Goal: Task Accomplishment & Management: Use online tool/utility

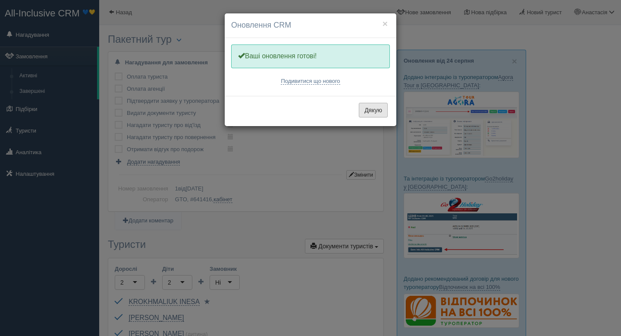
click at [374, 110] on button "Дякую" at bounding box center [373, 110] width 29 height 15
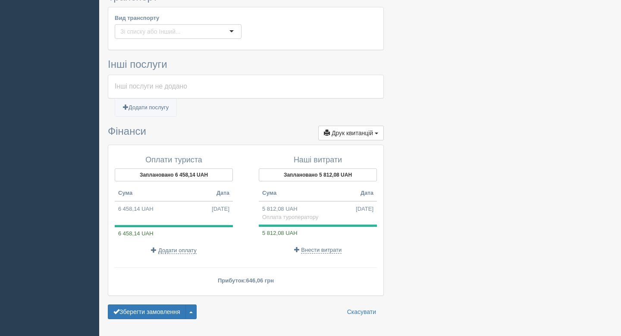
scroll to position [493, 0]
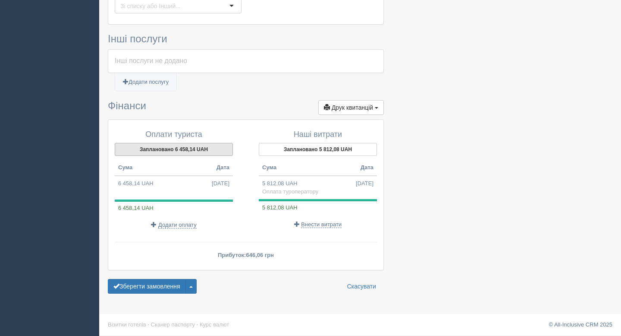
click at [202, 151] on button "Заплановано 6 458,14 UAH" at bounding box center [174, 149] width 118 height 13
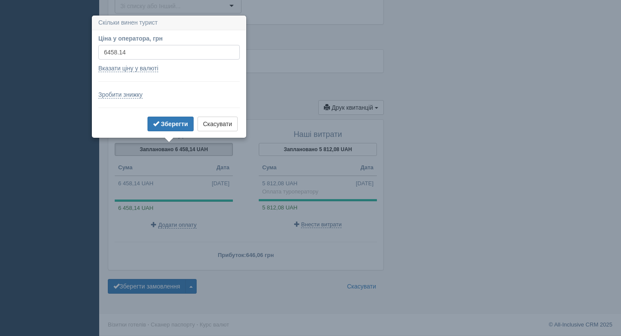
click at [127, 51] on input "6458.14" at bounding box center [169, 52] width 142 height 15
type input "8000"
click at [177, 124] on b "Зберегти" at bounding box center [174, 123] width 27 height 7
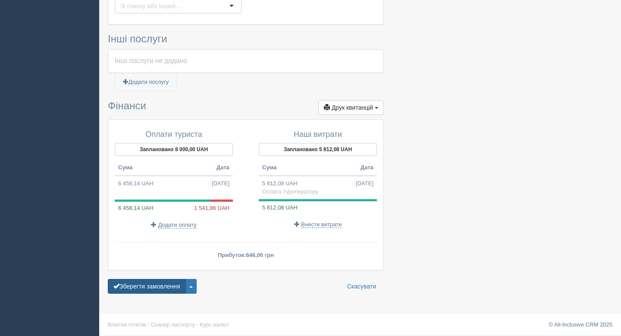
click at [163, 286] on button "Зберегти замовлення" at bounding box center [147, 286] width 78 height 15
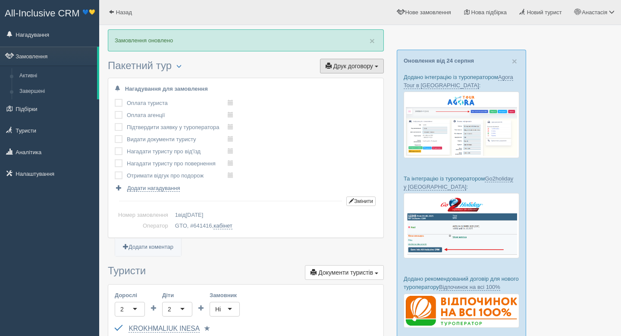
click at [334, 68] on span "Друк договору" at bounding box center [354, 66] width 40 height 7
click at [334, 83] on link "GTO" at bounding box center [349, 82] width 68 height 14
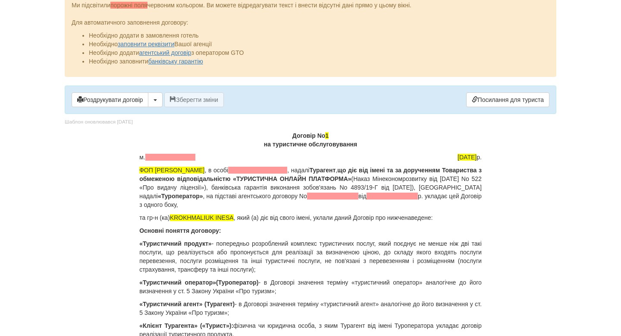
scroll to position [20, 0]
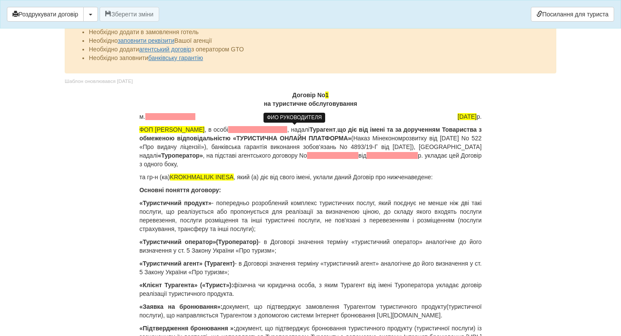
click at [285, 130] on span at bounding box center [257, 129] width 59 height 7
click at [287, 130] on span at bounding box center [257, 129] width 59 height 7
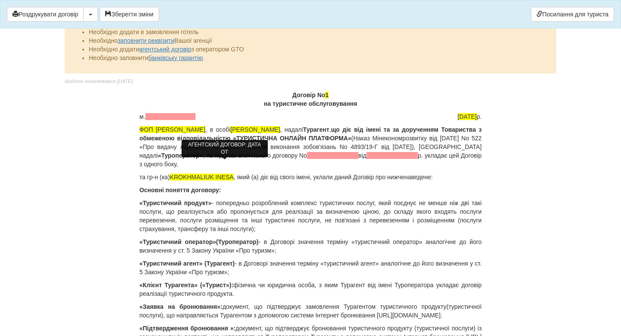
click at [367, 159] on span at bounding box center [392, 155] width 51 height 7
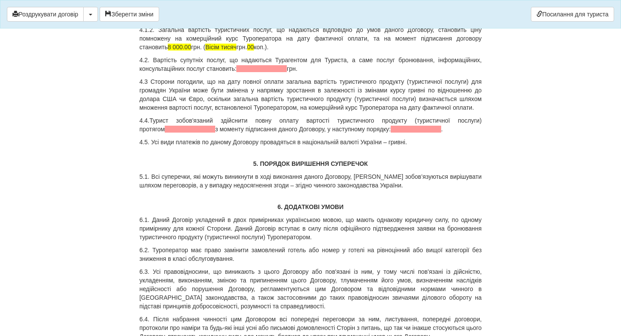
scroll to position [1777, 0]
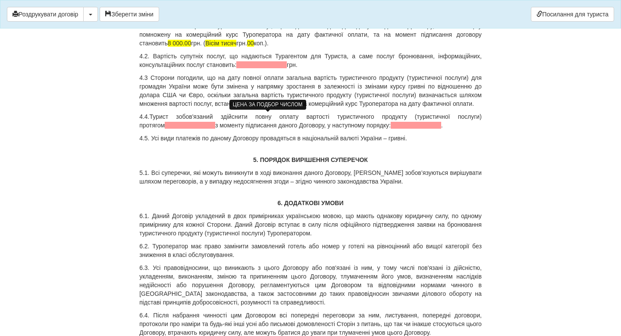
click at [260, 68] on span at bounding box center [261, 64] width 50 height 7
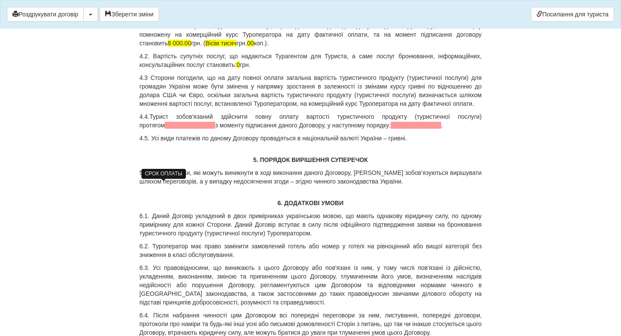
click at [167, 129] on span at bounding box center [190, 125] width 50 height 7
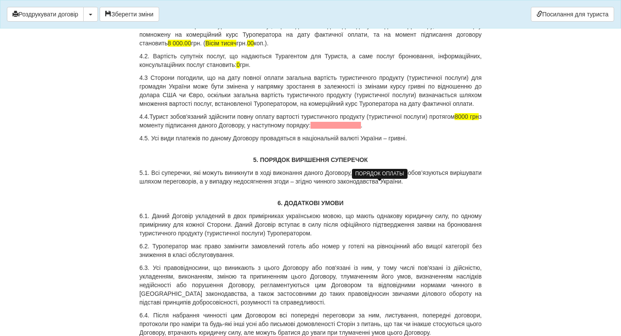
click at [361, 129] on span at bounding box center [336, 125] width 50 height 7
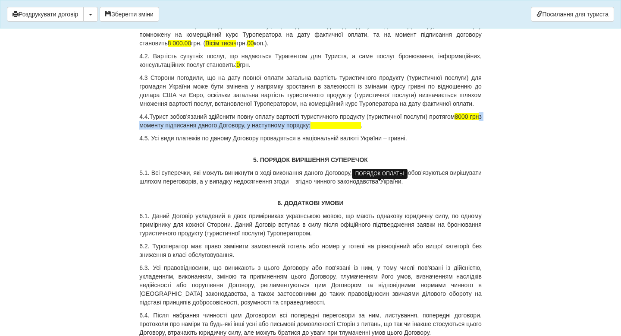
click at [361, 129] on span at bounding box center [336, 125] width 50 height 7
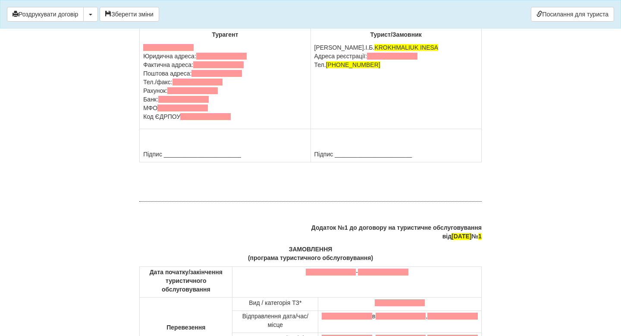
scroll to position [2380, 0]
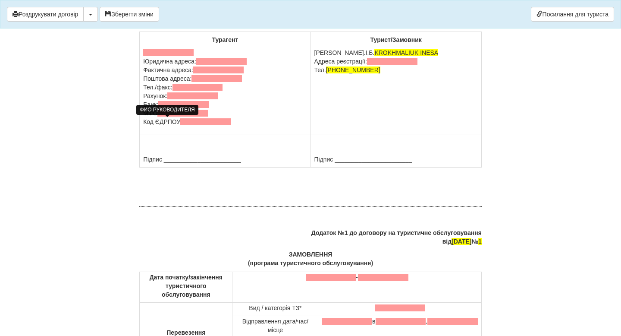
click at [184, 56] on span at bounding box center [168, 52] width 50 height 7
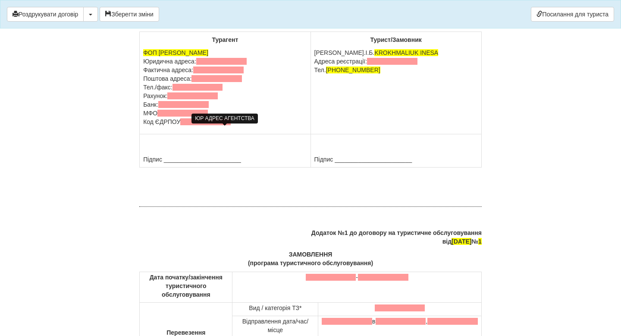
click at [208, 65] on span at bounding box center [221, 61] width 50 height 7
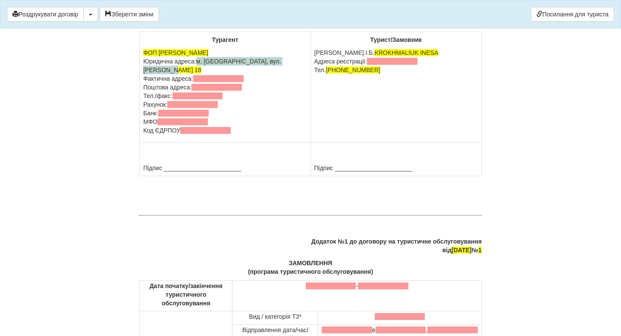
drag, startPoint x: 201, startPoint y: 131, endPoint x: 214, endPoint y: 139, distance: 15.3
click at [214, 135] on p "ФОП Крамарець Анастасія Ігорівна Юридична адреса: м. Рівне, вул. Федора Пекарсь…" at bounding box center [225, 91] width 164 height 86
copy span "м. Рівне, вул. Федора Пекарського 18"
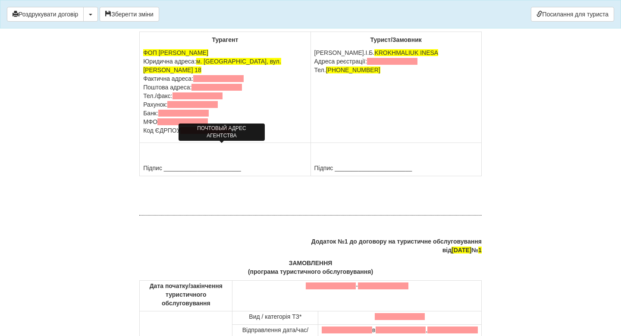
click at [210, 82] on span at bounding box center [218, 78] width 50 height 7
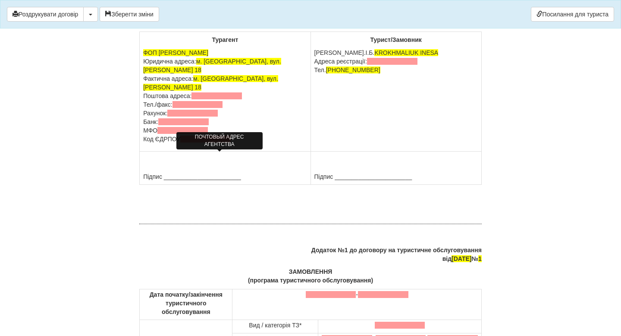
click at [199, 99] on span at bounding box center [217, 95] width 50 height 7
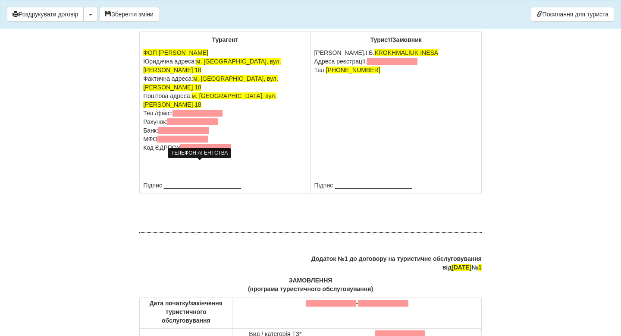
click at [183, 117] on span at bounding box center [198, 113] width 50 height 7
click at [192, 125] on span at bounding box center [192, 121] width 50 height 7
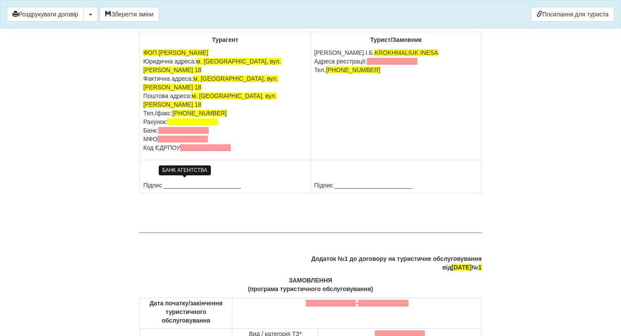
click at [202, 134] on span at bounding box center [183, 130] width 50 height 7
click at [202, 142] on span at bounding box center [183, 139] width 50 height 7
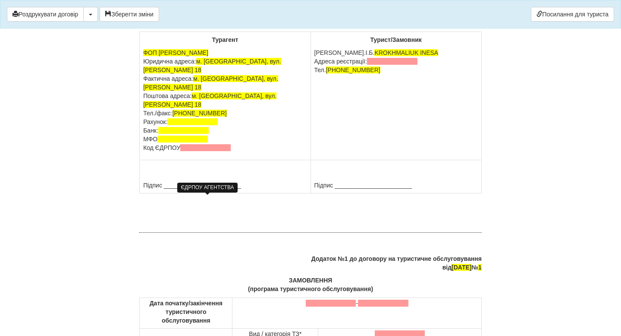
click at [203, 151] on span at bounding box center [205, 147] width 50 height 7
click at [196, 193] on td "Підпис _______________________" at bounding box center [225, 176] width 171 height 33
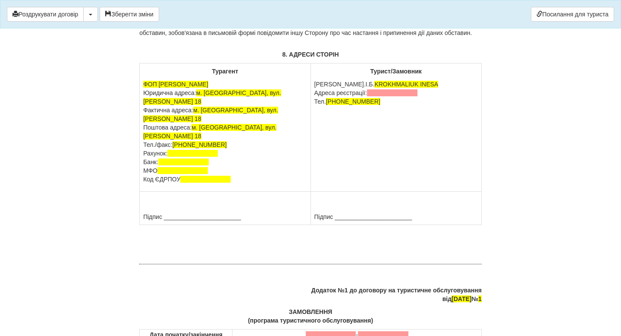
scroll to position [2350, 0]
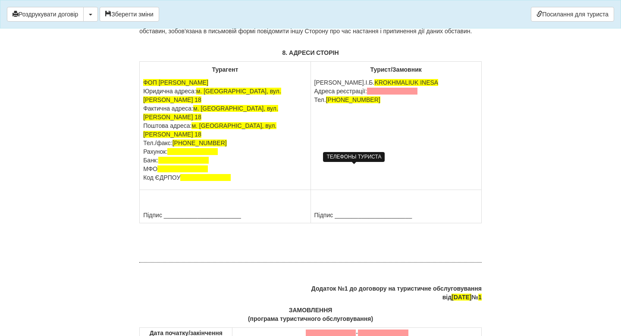
click at [378, 103] on span "[PHONE_NUMBER]" at bounding box center [353, 99] width 54 height 7
drag, startPoint x: 378, startPoint y: 169, endPoint x: 330, endPoint y: 169, distance: 48.3
click at [330, 103] on span "[PHONE_NUMBER]" at bounding box center [353, 99] width 54 height 7
click at [399, 95] on span at bounding box center [392, 91] width 50 height 7
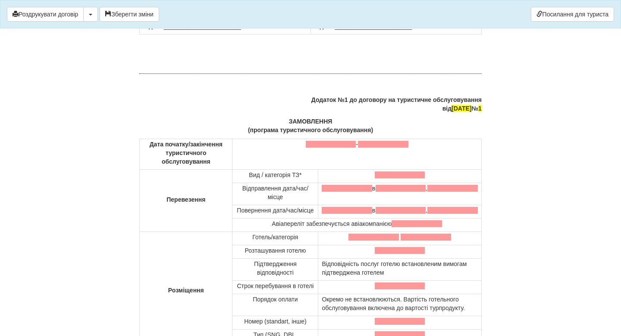
scroll to position [2576, 0]
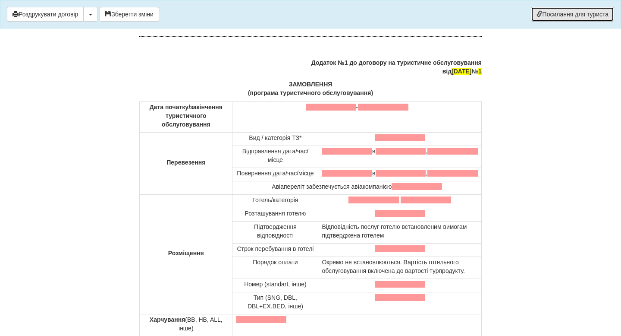
click at [556, 16] on link "Посилання для туриста" at bounding box center [572, 14] width 83 height 15
